Goal: Task Accomplishment & Management: Manage account settings

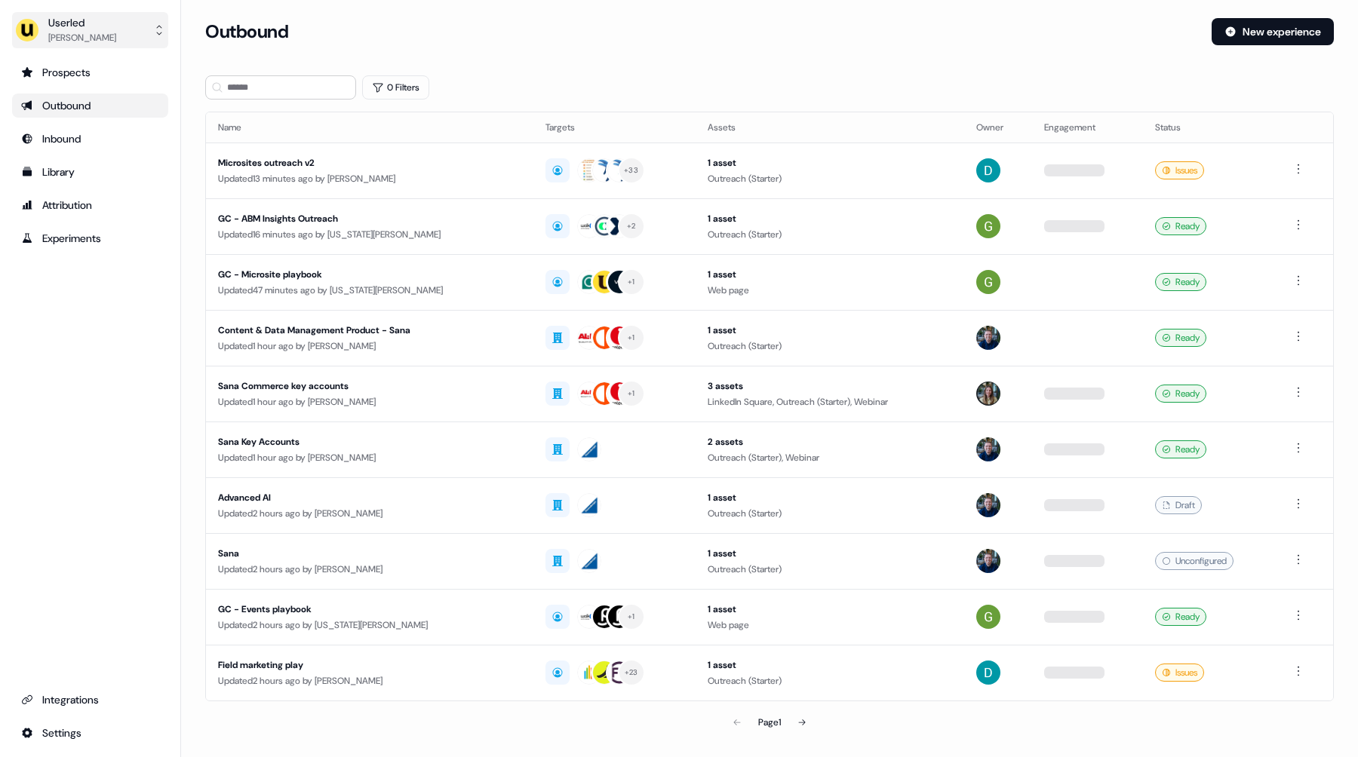
click at [115, 32] on button "Userled [PERSON_NAME]" at bounding box center [90, 30] width 156 height 36
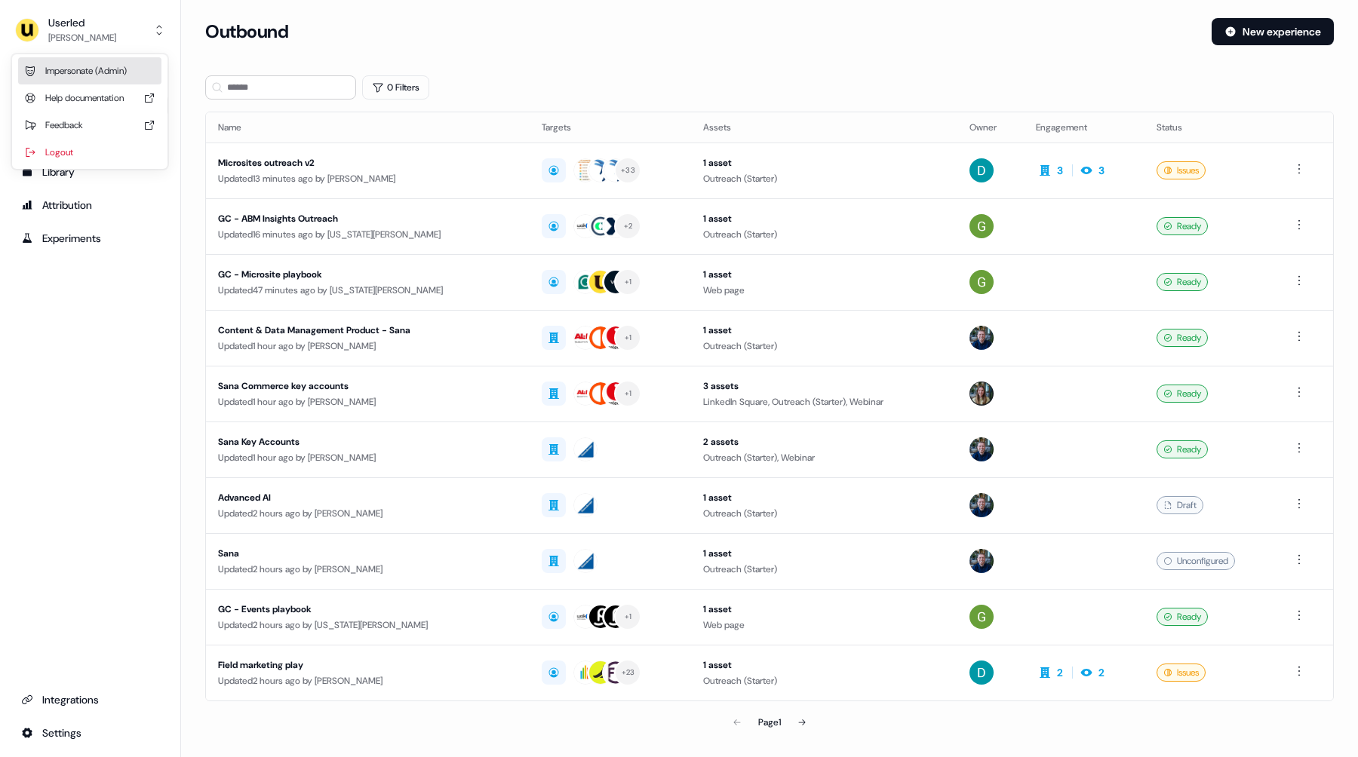
click at [106, 65] on div "Impersonate (Admin)" at bounding box center [89, 70] width 143 height 27
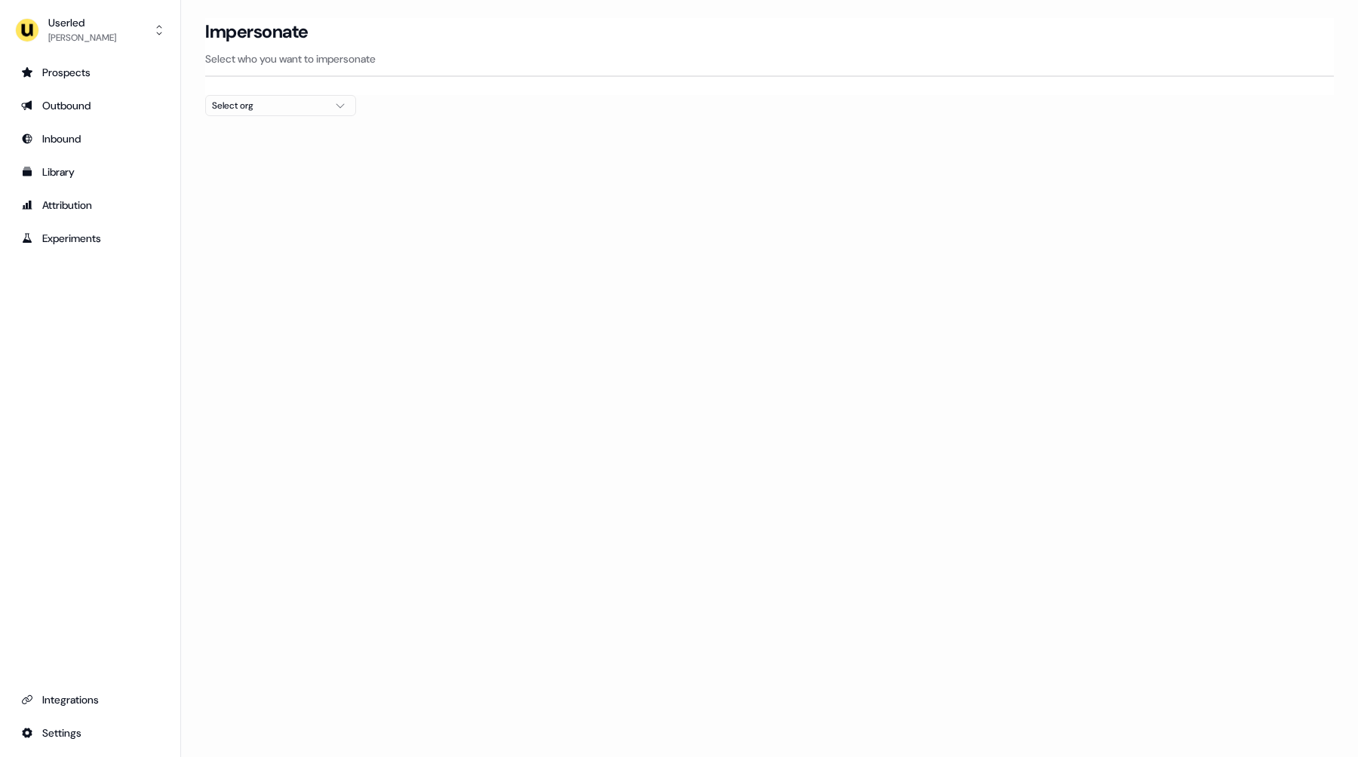
click at [217, 95] on button "Select org" at bounding box center [280, 105] width 151 height 21
type input "*"
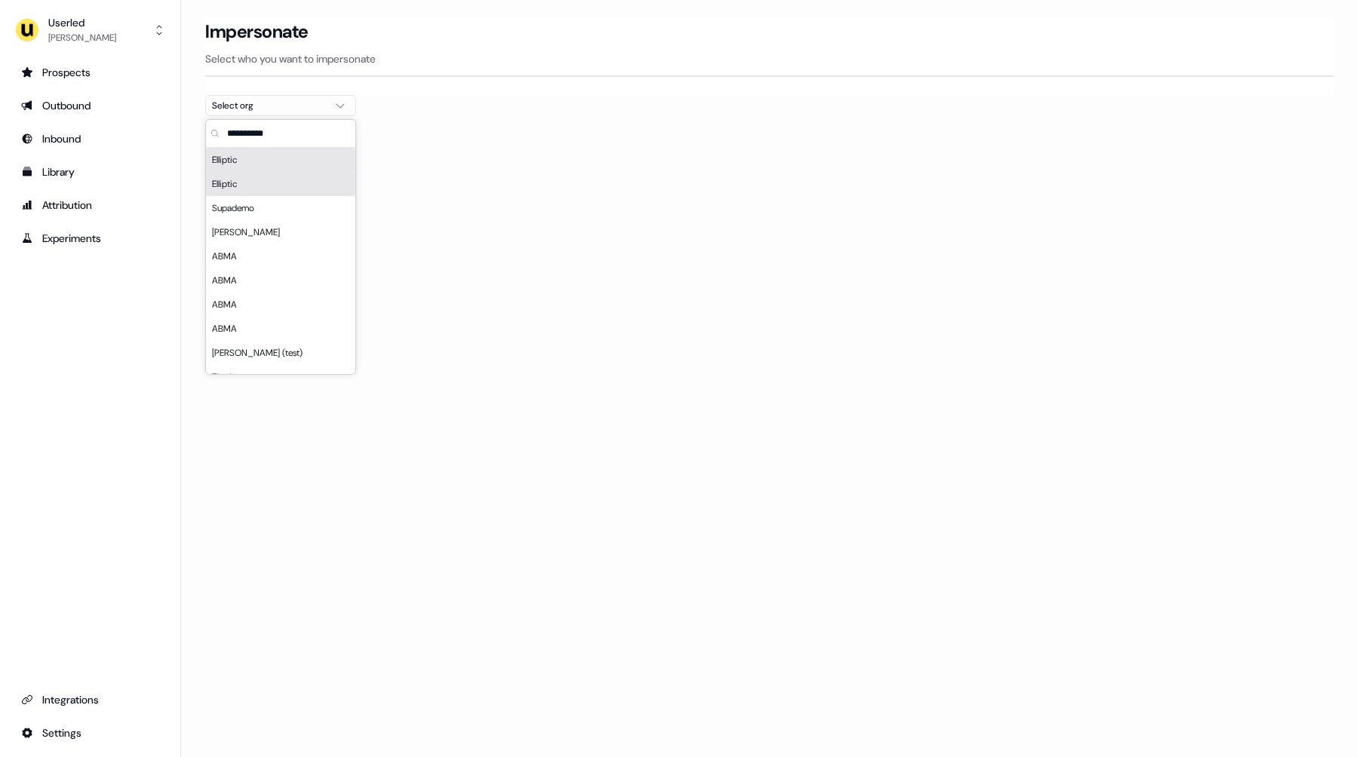
click at [268, 189] on div "Elliptic" at bounding box center [280, 184] width 149 height 24
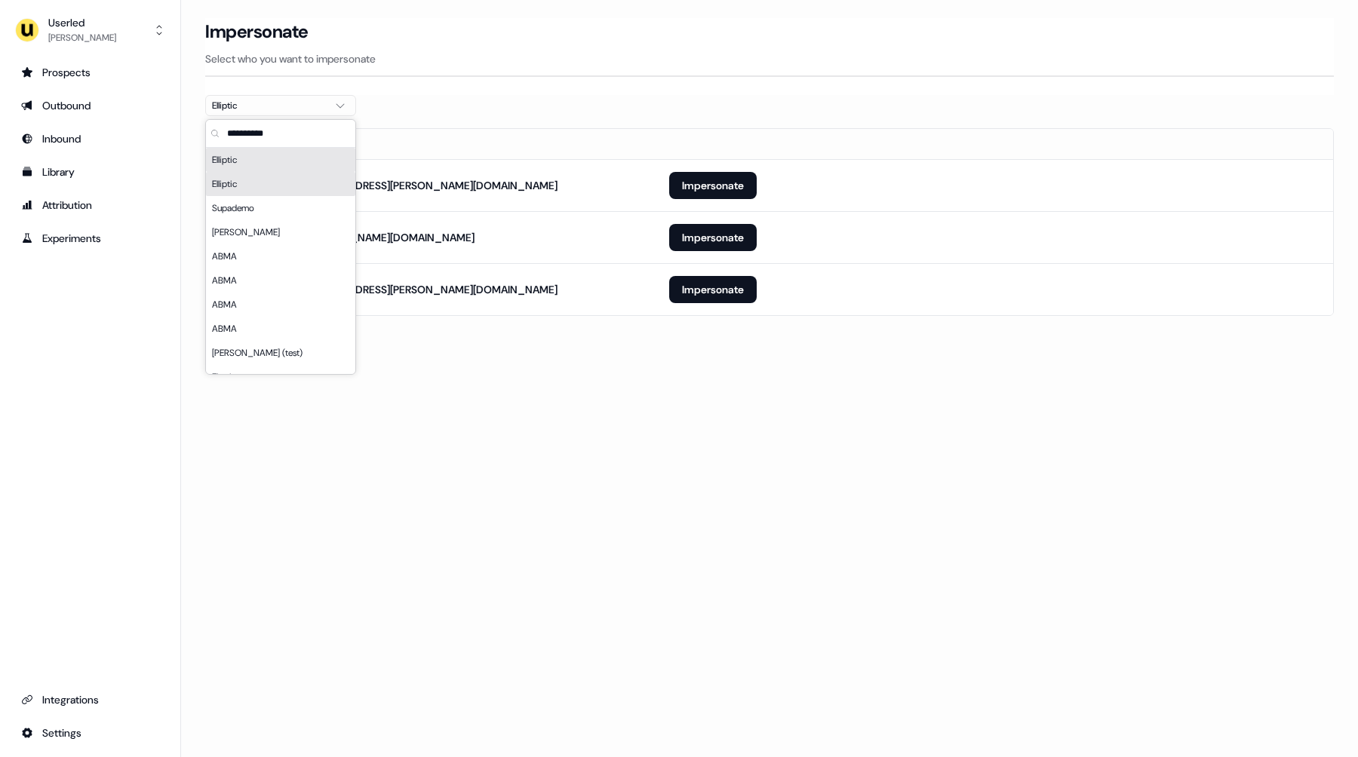
click at [710, 419] on div "Loading... Impersonate Select who you want to impersonate Elliptic Email [PERSO…" at bounding box center [769, 378] width 1177 height 757
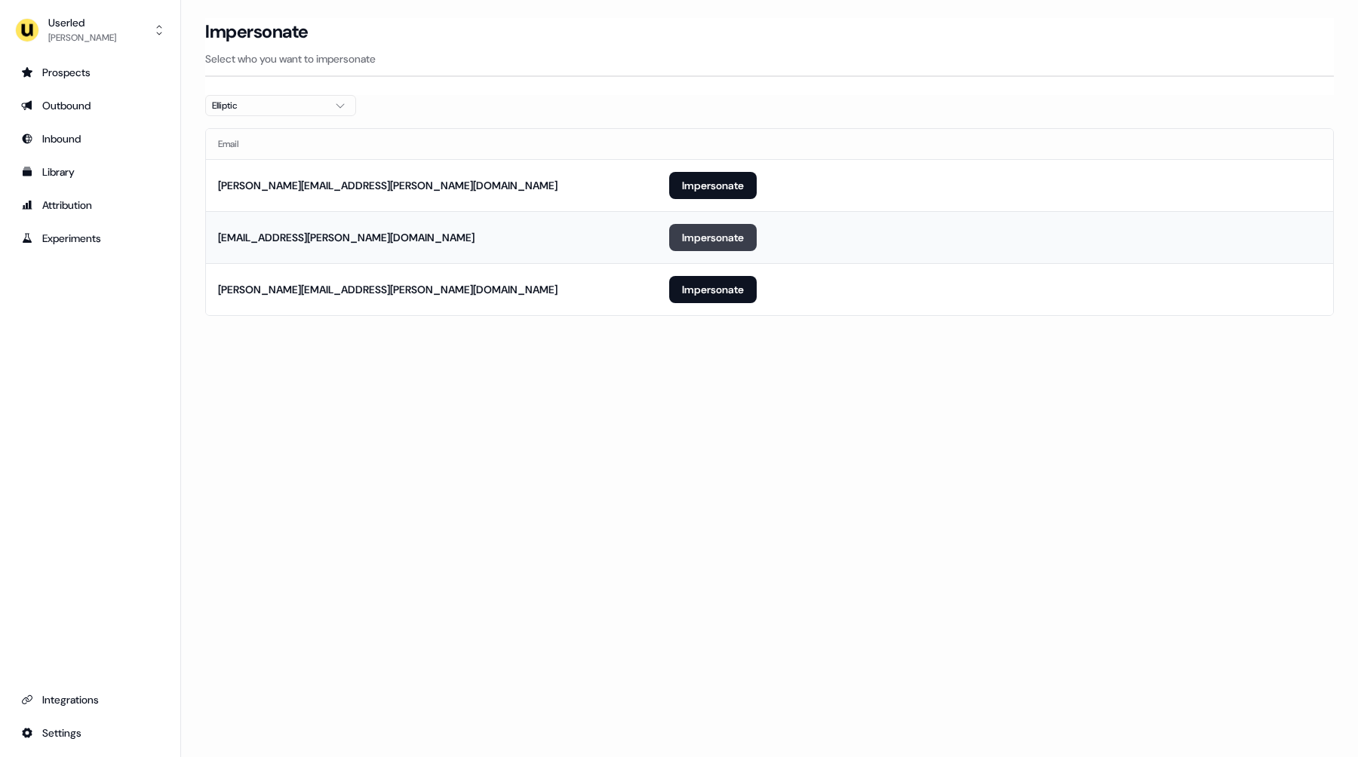
click at [714, 232] on button "Impersonate" at bounding box center [713, 237] width 88 height 27
